Goal: Transaction & Acquisition: Purchase product/service

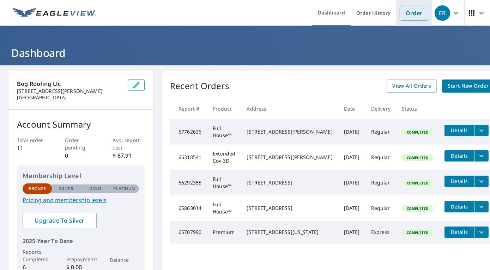
click at [407, 9] on link "Order" at bounding box center [414, 13] width 29 height 15
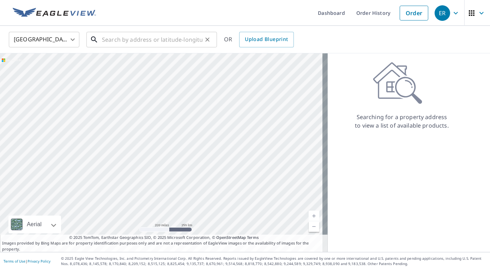
click at [193, 40] on input "text" at bounding box center [152, 40] width 101 height 20
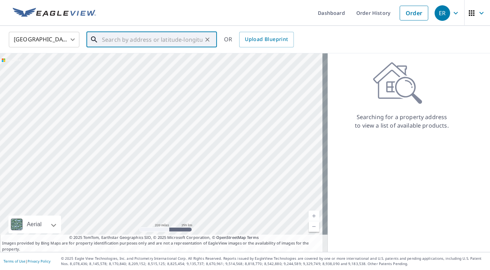
paste input "[STREET_ADDRESS][US_STATE]"
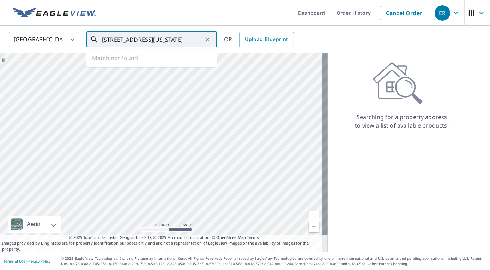
scroll to position [0, 40]
click at [122, 60] on span "[STREET_ADDRESS]" at bounding box center [156, 60] width 111 height 8
type input "[STREET_ADDRESS]"
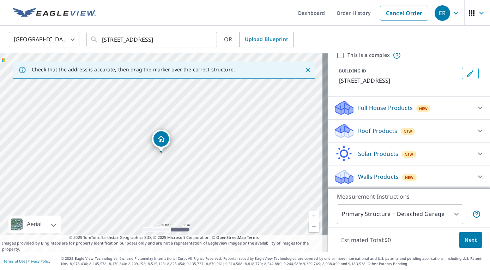
scroll to position [30, 0]
click at [421, 139] on div "Roof Products New" at bounding box center [402, 130] width 138 height 17
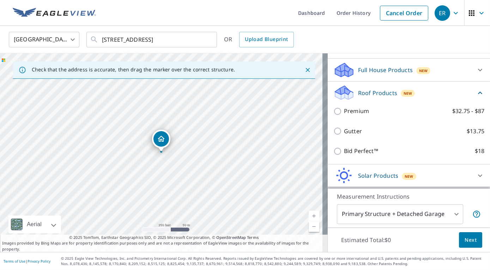
scroll to position [68, 0]
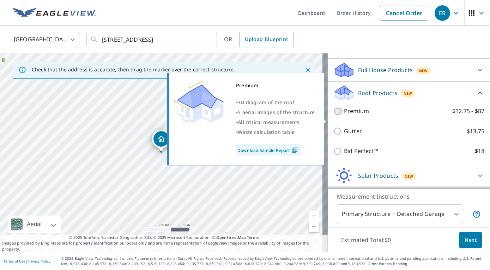
click at [333, 115] on input "Premium $32.75 - $87" at bounding box center [338, 111] width 11 height 8
checkbox input "true"
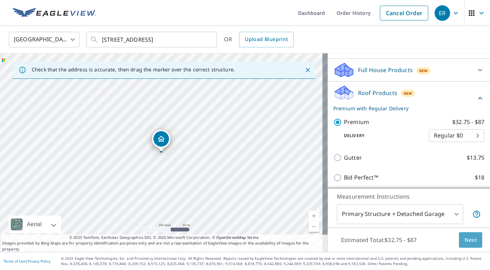
click at [465, 246] on button "Next" at bounding box center [470, 240] width 23 height 16
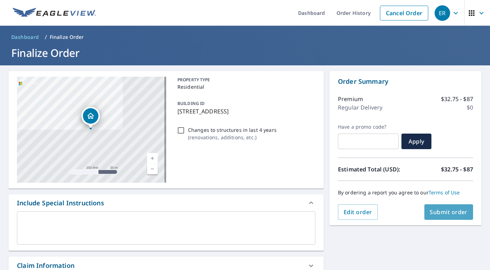
click at [449, 213] on span "Submit order" at bounding box center [449, 212] width 38 height 8
